Goal: Information Seeking & Learning: Learn about a topic

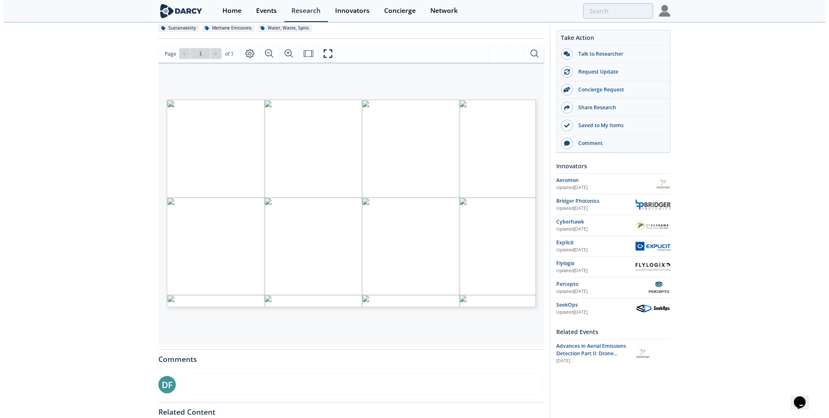
scroll to position [83, 0]
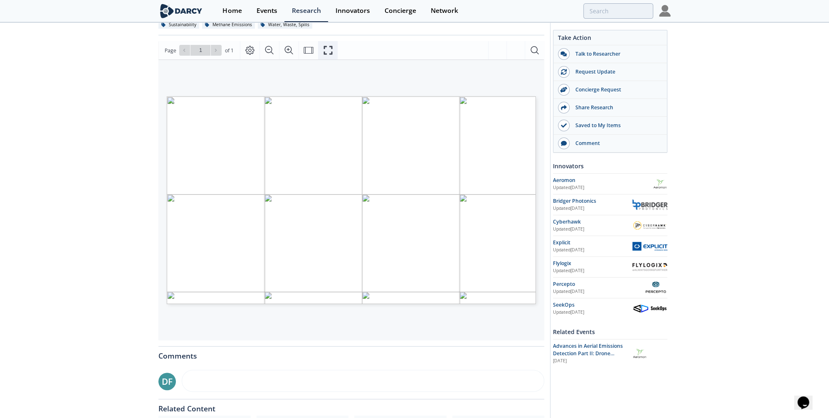
click at [326, 52] on icon "Fullscreen" at bounding box center [328, 50] width 10 height 10
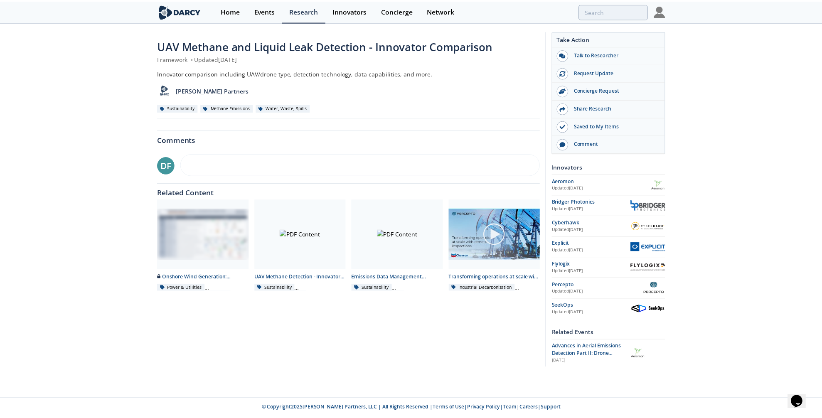
scroll to position [0, 0]
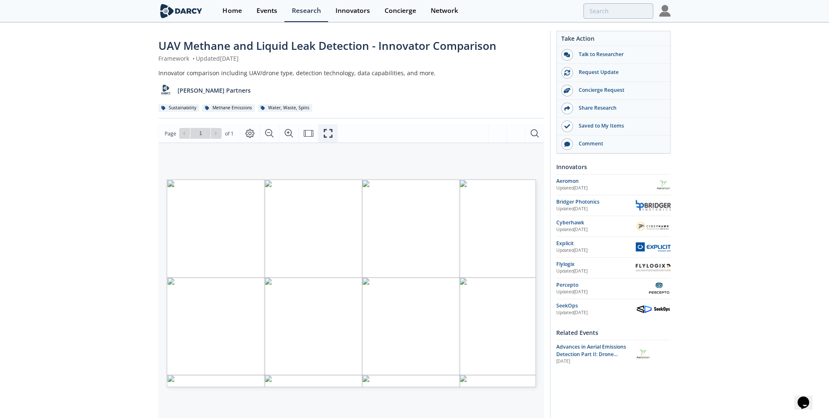
click at [330, 129] on icon "Fullscreen" at bounding box center [328, 133] width 10 height 10
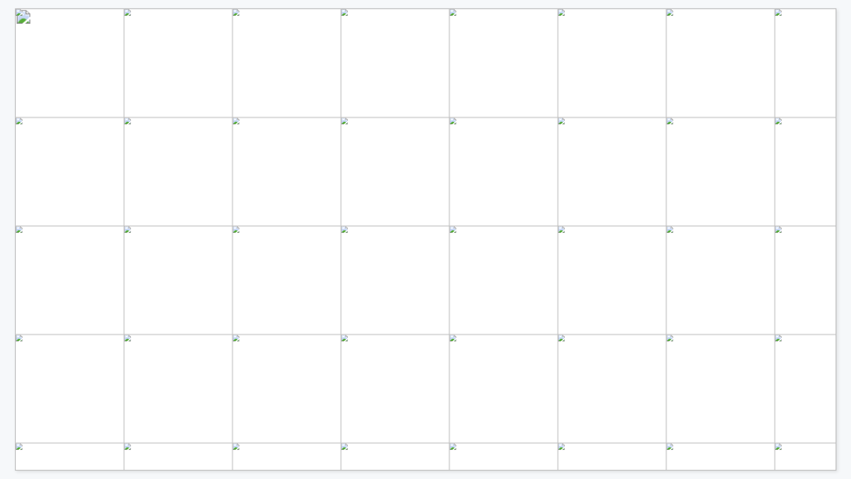
drag, startPoint x: 221, startPoint y: 130, endPoint x: 229, endPoint y: 131, distance: 7.9
click at [229, 131] on span "PROP" at bounding box center [226, 131] width 24 height 7
click at [223, 131] on span "PROP" at bounding box center [226, 131] width 24 height 7
